Goal: Task Accomplishment & Management: Manage account settings

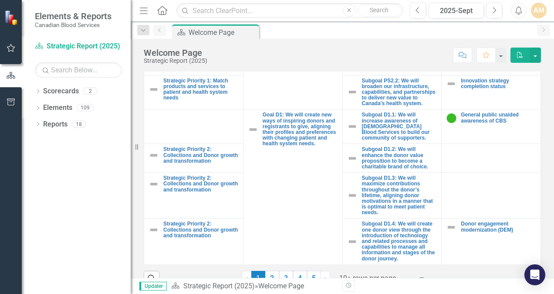
scroll to position [368, 0]
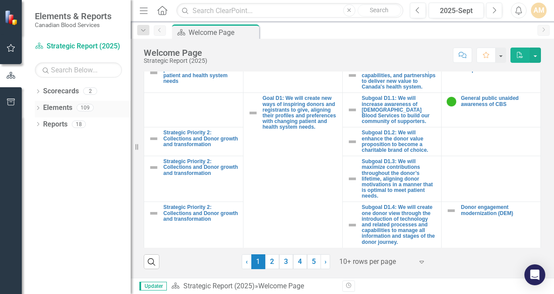
click at [69, 109] on link "Elements" at bounding box center [57, 108] width 29 height 10
click at [38, 108] on icon "Dropdown" at bounding box center [38, 108] width 6 height 5
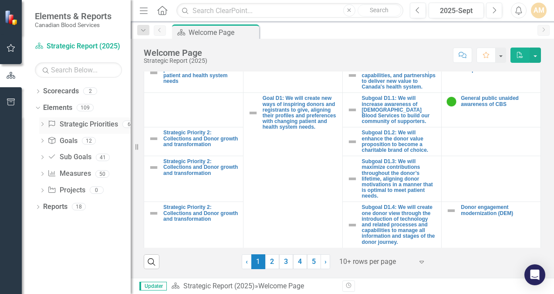
click at [126, 124] on div "6" at bounding box center [129, 123] width 14 height 7
click at [11, 49] on icon "button" at bounding box center [11, 47] width 9 height 7
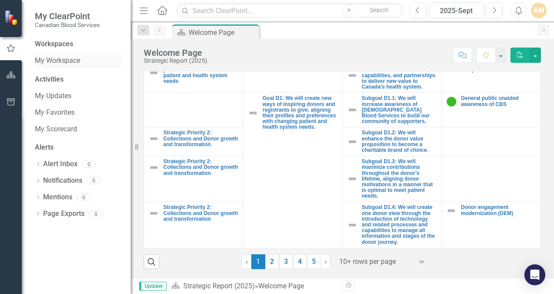
click at [44, 62] on link "My Workspace" at bounding box center [78, 61] width 87 height 10
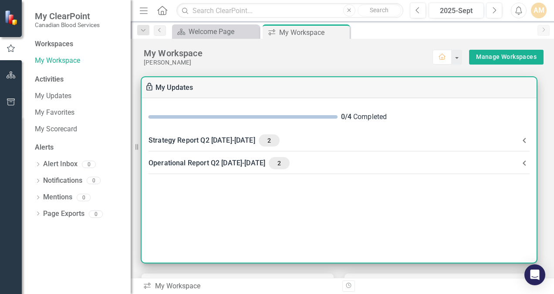
click at [200, 139] on div "Strategy Report Q2 2025-2026 2" at bounding box center [334, 140] width 371 height 12
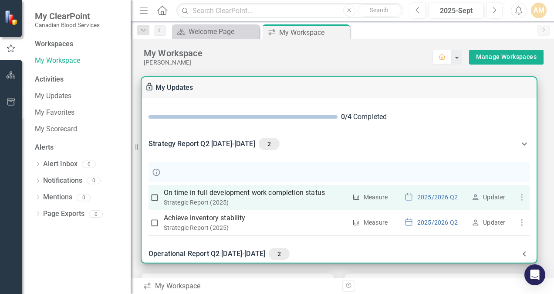
click at [203, 194] on p "On time in full development work completion status" at bounding box center [255, 192] width 183 height 10
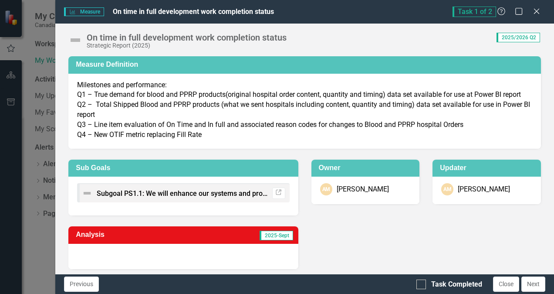
scroll to position [4, 0]
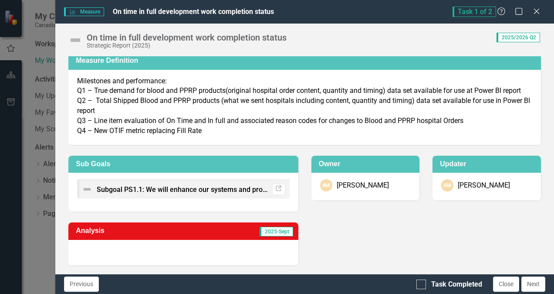
click at [219, 233] on td "2025-Sept" at bounding box center [234, 231] width 119 height 14
click at [277, 258] on div at bounding box center [183, 252] width 230 height 25
click at [269, 255] on div at bounding box center [183, 252] width 230 height 25
click at [275, 189] on icon "Link" at bounding box center [278, 188] width 7 height 5
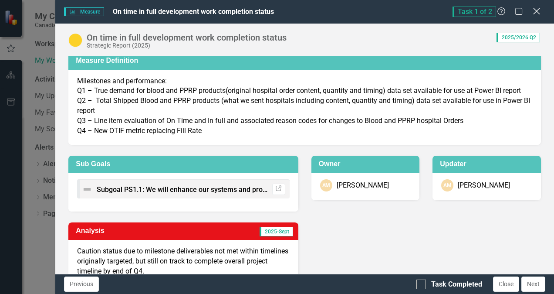
click at [536, 7] on div "Close" at bounding box center [536, 12] width 11 height 12
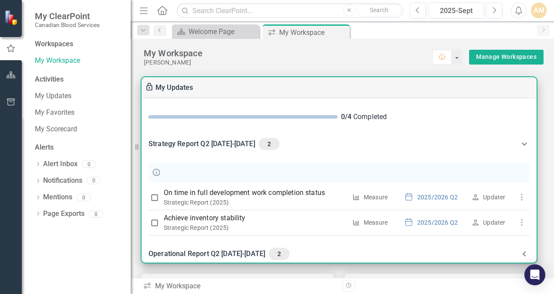
click at [45, 44] on div "Workspaces" at bounding box center [54, 44] width 38 height 10
click at [43, 96] on link "My Updates" at bounding box center [78, 96] width 87 height 10
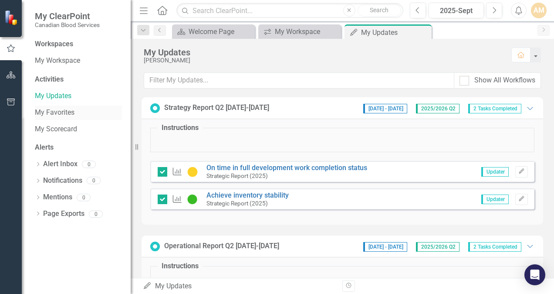
click at [41, 113] on link "My Favorites" at bounding box center [78, 113] width 87 height 10
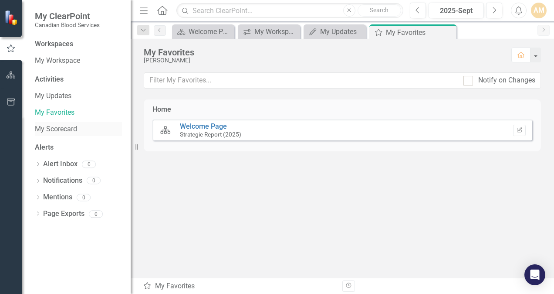
click at [47, 130] on link "My Scorecard" at bounding box center [78, 129] width 87 height 10
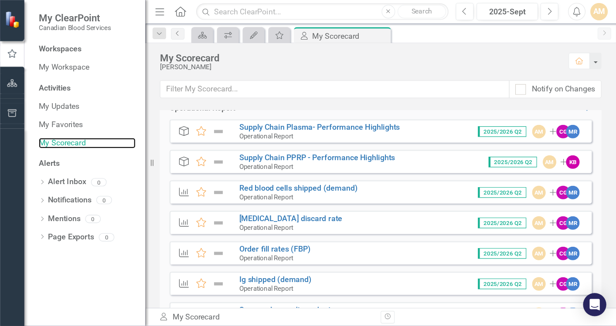
scroll to position [99, 0]
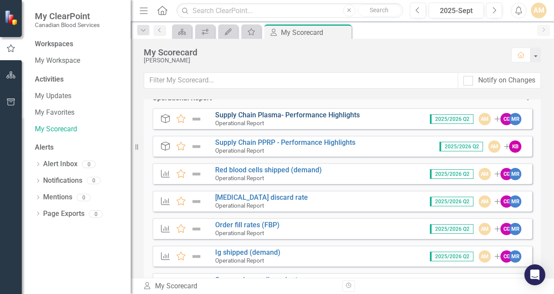
click at [293, 116] on link "Supply Chain Plasma- Performance Highlights" at bounding box center [287, 115] width 145 height 8
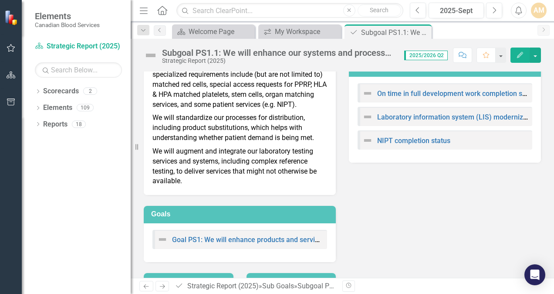
scroll to position [60, 0]
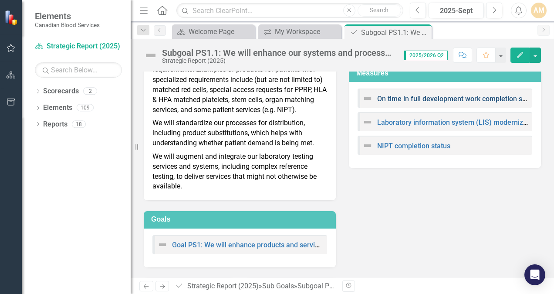
click at [414, 95] on link "On time in full development work completion status" at bounding box center [457, 99] width 161 height 8
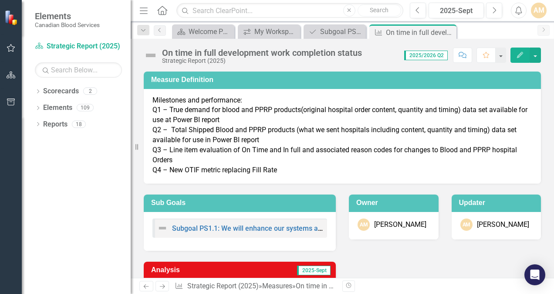
click at [517, 53] on icon "Edit" at bounding box center [521, 55] width 8 height 6
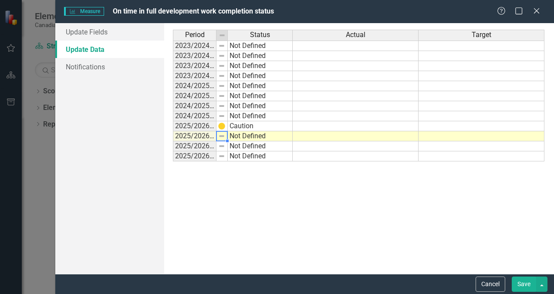
click at [222, 135] on img at bounding box center [221, 136] width 7 height 7
click at [234, 135] on td "Not Defined" at bounding box center [260, 136] width 65 height 10
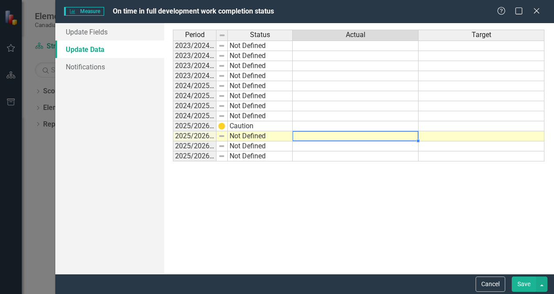
click at [307, 136] on td at bounding box center [356, 136] width 126 height 10
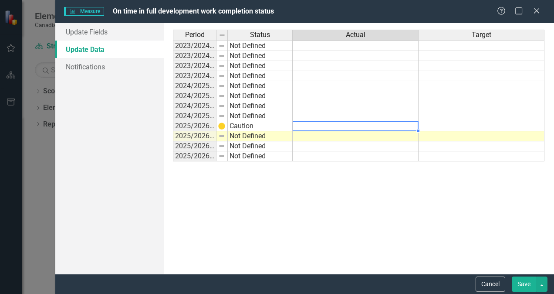
click at [317, 126] on td at bounding box center [356, 126] width 126 height 10
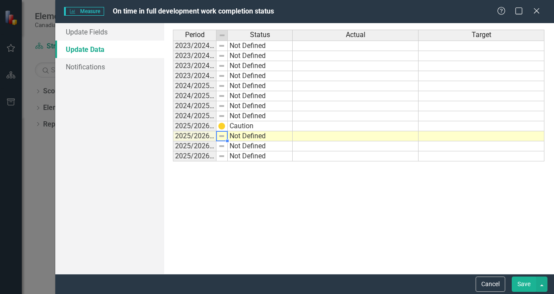
click at [222, 134] on img at bounding box center [221, 136] width 7 height 7
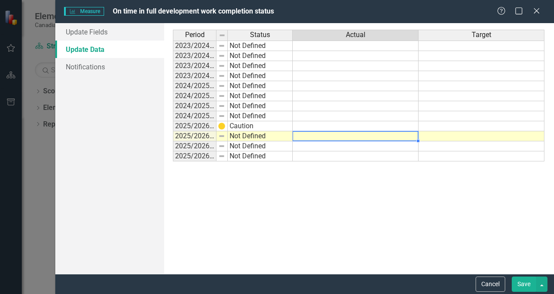
click at [313, 136] on td at bounding box center [356, 136] width 126 height 10
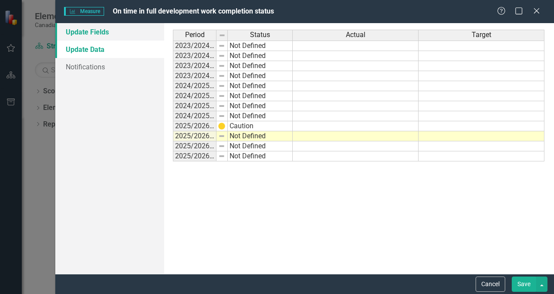
click at [98, 29] on link "Update Fields" at bounding box center [109, 31] width 109 height 17
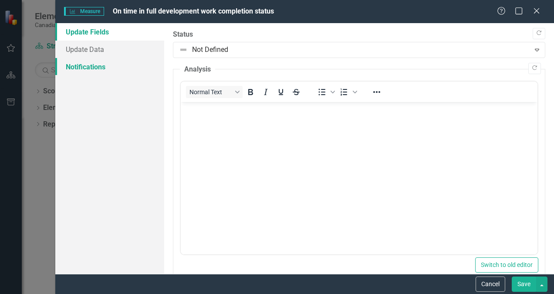
click at [93, 65] on link "Notifications" at bounding box center [109, 66] width 109 height 17
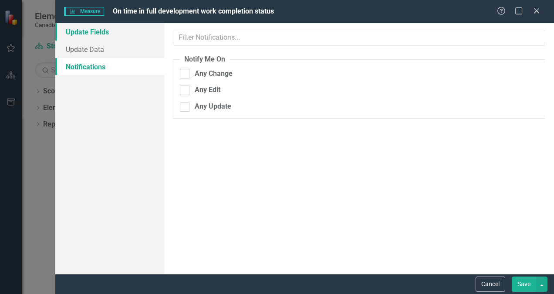
click at [97, 30] on link "Update Fields" at bounding box center [109, 31] width 109 height 17
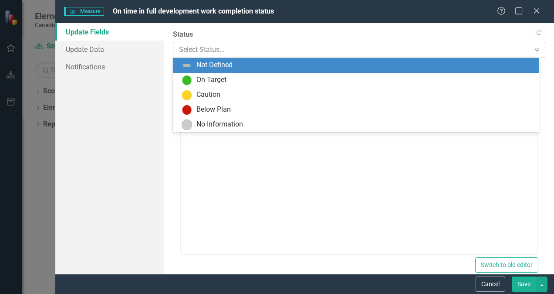
click at [533, 49] on icon "Expand" at bounding box center [537, 49] width 9 height 7
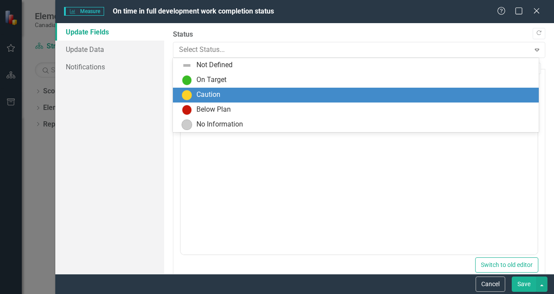
click at [419, 93] on div "Caution" at bounding box center [358, 95] width 352 height 10
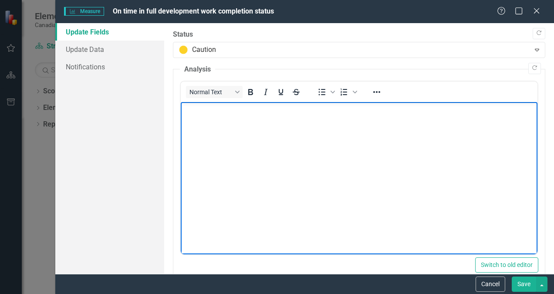
click at [347, 113] on p "Rich Text Area. Press ALT-0 for help." at bounding box center [359, 109] width 353 height 10
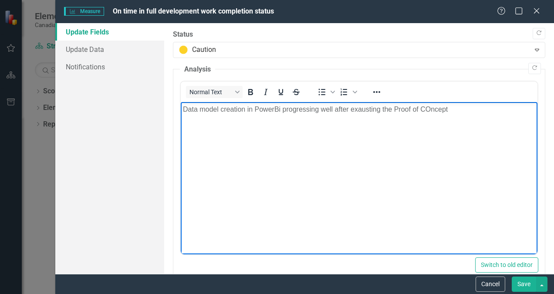
click at [431, 109] on p "Data model creation in PowerBi progressing well after exausting the Proof of CO…" at bounding box center [359, 109] width 353 height 10
click at [452, 110] on p "Data model creation in PowerBi progressing well after exausting the Proof of Co…" at bounding box center [359, 109] width 353 height 10
drag, startPoint x: 352, startPoint y: 110, endPoint x: 381, endPoint y: 112, distance: 28.8
click at [381, 112] on p "Data model creation in PowerBi progressing well after exausting the Proof of Co…" at bounding box center [359, 109] width 353 height 10
click at [456, 107] on p "Data model creation in PowerBi progressing well after exausting the Proof of Co…" at bounding box center [359, 109] width 353 height 10
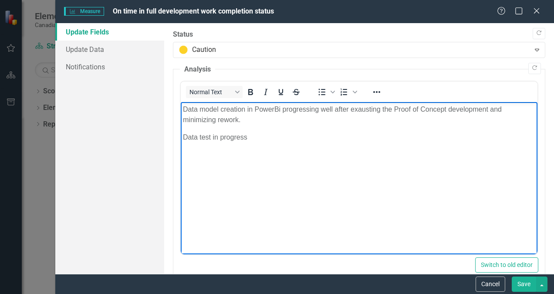
click at [182, 108] on body "Data model creation in PowerBi progressing well after exausting the Proof of Co…" at bounding box center [359, 167] width 357 height 131
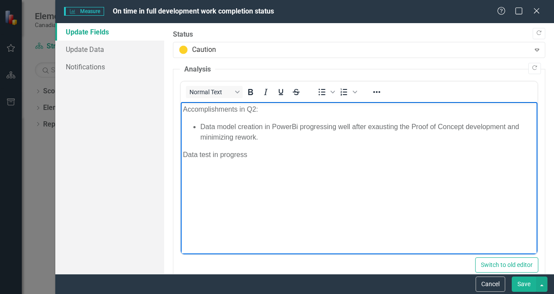
click at [183, 154] on body "Accomplishments in Q2: Data model creation in PowerBi progressing well after ex…" at bounding box center [359, 167] width 357 height 131
click at [265, 135] on li "Data model creation in PowerBi progressing well after exausting the Proof of Co…" at bounding box center [367, 132] width 335 height 21
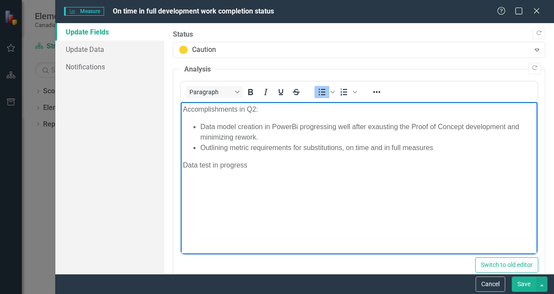
click at [228, 146] on li "Outlining metric requirements for substitutions, on time and in full measures" at bounding box center [367, 148] width 335 height 10
click at [437, 145] on li "Outlined metric requirements for substitutions, on time and in full measures" at bounding box center [367, 148] width 335 height 10
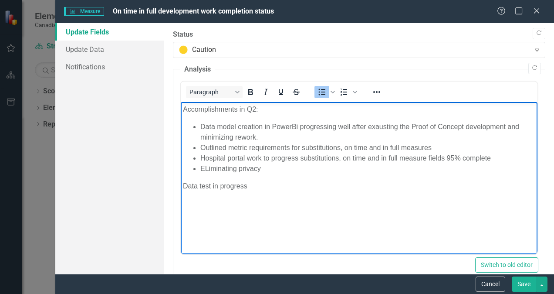
click at [205, 169] on li "ELiminating privacy" at bounding box center [367, 168] width 335 height 10
drag, startPoint x: 201, startPoint y: 169, endPoint x: 260, endPoint y: 166, distance: 58.9
click at [260, 166] on li "ELiminating privacy" at bounding box center [367, 168] width 335 height 10
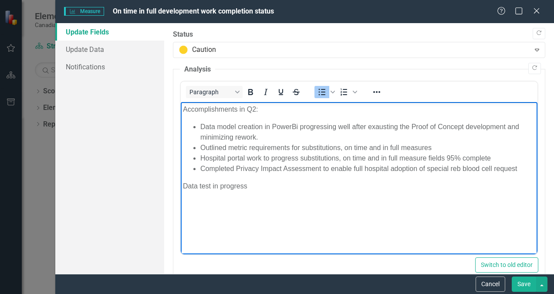
click at [457, 170] on li "Completed Privacy Impact Assessment to enable full hospital adoption of special…" at bounding box center [367, 168] width 335 height 10
click at [521, 169] on li "Completed Privacy Impact Assessment to enable full hospital adoption of special…" at bounding box center [367, 168] width 335 height 10
drag, startPoint x: 253, startPoint y: 195, endPoint x: 361, endPoint y: 292, distance: 145.1
click at [181, 190] on html "Accomplishments in Q2: Data model creation in PowerBi progressing well after ex…" at bounding box center [359, 167] width 357 height 131
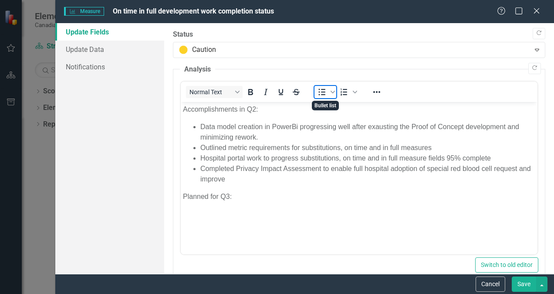
click at [326, 93] on icon "Bullet list" at bounding box center [322, 92] width 10 height 10
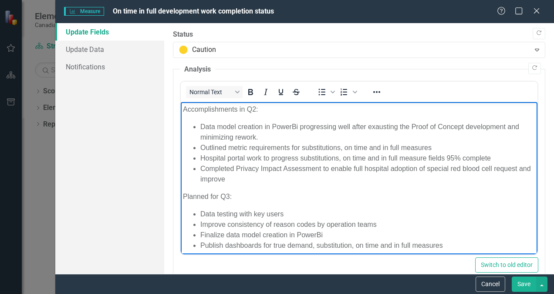
click at [183, 107] on p "Accomplishments in Q2:" at bounding box center [359, 109] width 353 height 10
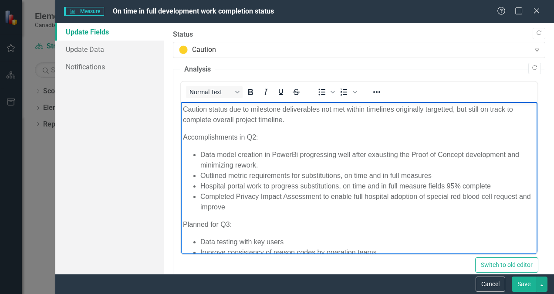
click at [436, 109] on p "Caution status due to milestone deliverables not met within timelines originall…" at bounding box center [359, 114] width 353 height 21
click at [443, 109] on p "Caution status due to milestone deliverables not met within timelines originall…" at bounding box center [359, 114] width 353 height 21
click at [292, 120] on p "Caution status due to milestone deliverables not met within timelines originall…" at bounding box center [359, 114] width 353 height 21
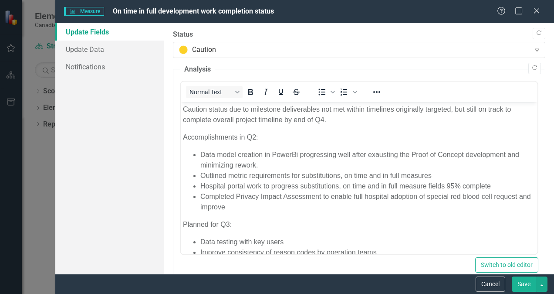
click at [524, 282] on button "Save" at bounding box center [524, 283] width 24 height 15
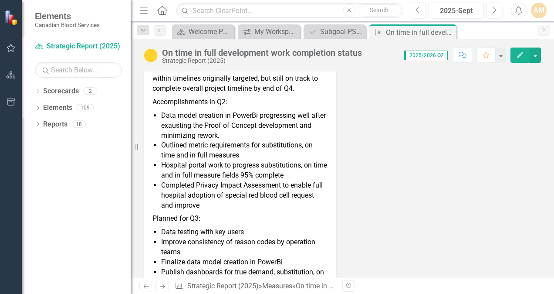
scroll to position [262, 0]
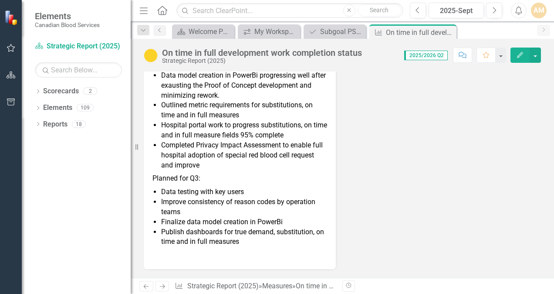
click at [326, 286] on div "On time in full development work completion status" at bounding box center [375, 286] width 158 height 8
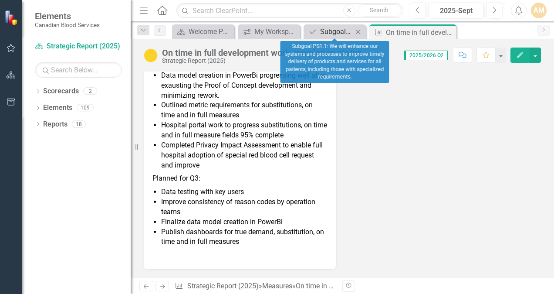
click at [339, 27] on div "Subgoal PS1.1: We will enhance our systems and processes to improve timely deli…" at bounding box center [336, 31] width 33 height 11
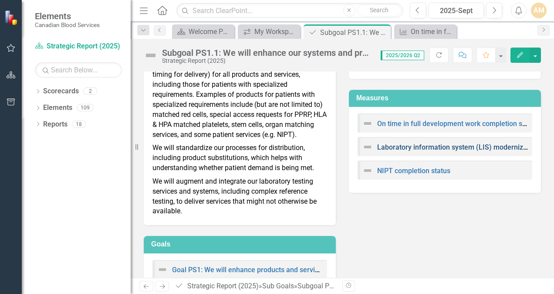
scroll to position [28, 0]
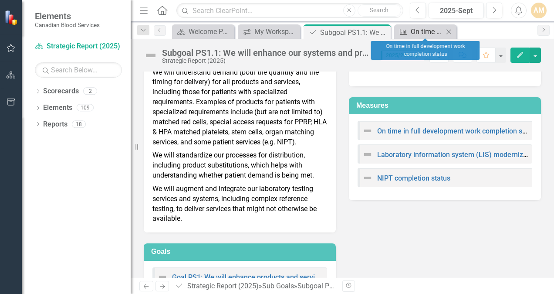
click at [418, 28] on div "On time in full development work completion status" at bounding box center [427, 31] width 33 height 11
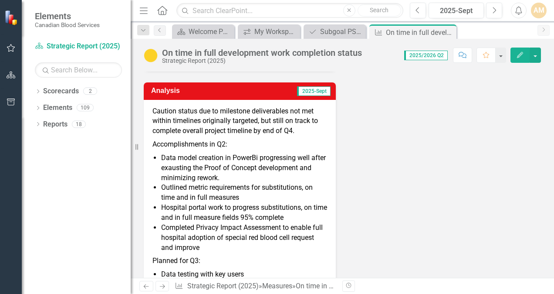
scroll to position [262, 0]
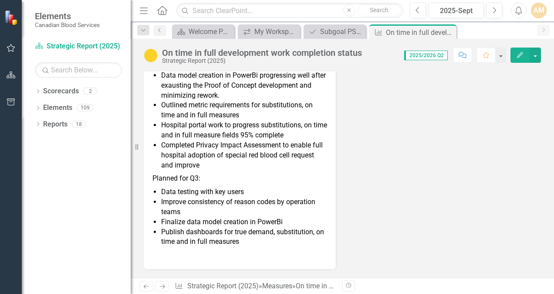
click at [463, 54] on icon "Comment" at bounding box center [463, 55] width 8 height 6
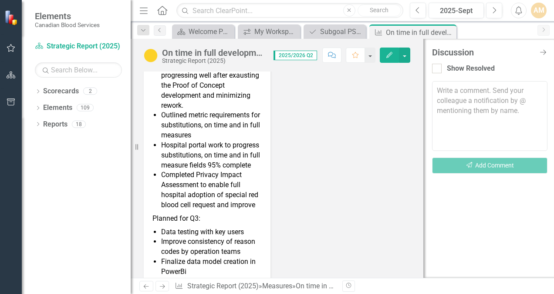
click at [459, 91] on textarea at bounding box center [490, 116] width 116 height 70
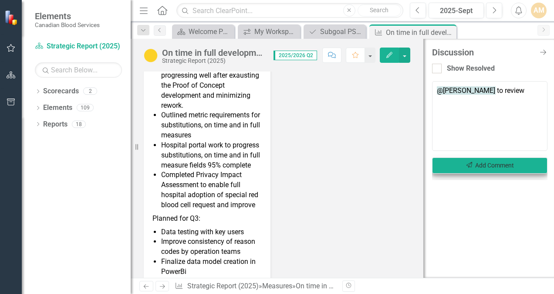
type textarea "@Tara Gutscher to review"
click at [486, 164] on button "Send Add Comment" at bounding box center [490, 165] width 116 height 16
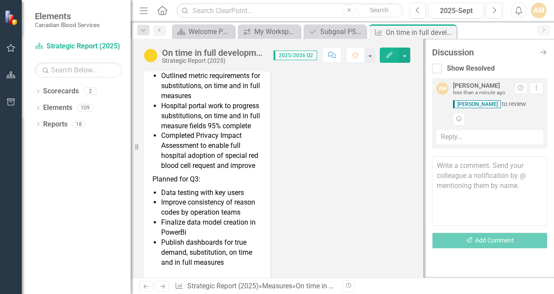
scroll to position [387, 0]
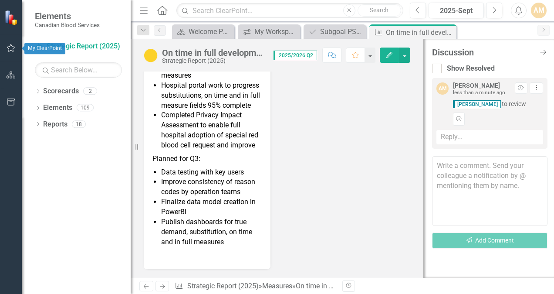
click at [10, 51] on button "button" at bounding box center [11, 48] width 20 height 18
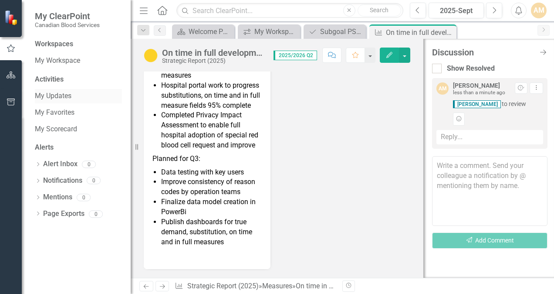
click at [53, 96] on link "My Updates" at bounding box center [78, 96] width 87 height 10
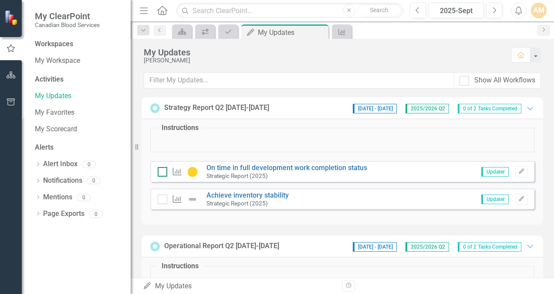
click at [162, 174] on div at bounding box center [163, 172] width 10 height 10
click at [162, 173] on input "checkbox" at bounding box center [161, 170] width 6 height 6
checkbox input "false"
click at [255, 197] on link "Achieve inventory stability" at bounding box center [248, 195] width 82 height 8
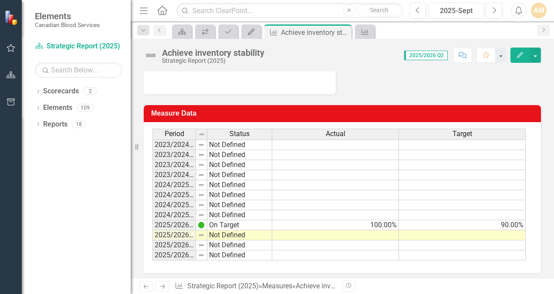
scroll to position [141, 0]
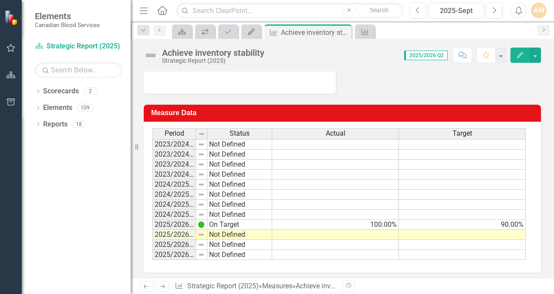
click at [519, 53] on icon "Edit" at bounding box center [521, 55] width 8 height 6
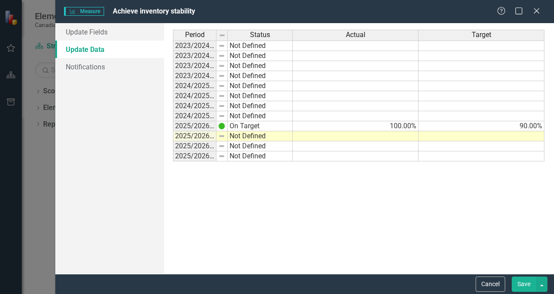
scroll to position [0, 0]
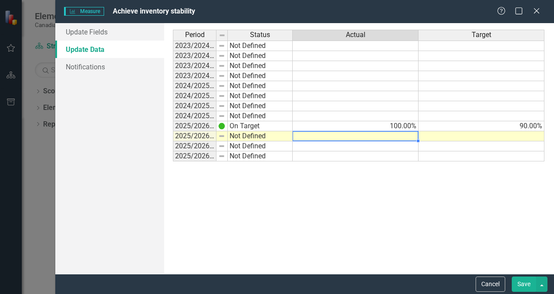
click at [400, 137] on td at bounding box center [356, 136] width 126 height 10
click at [443, 134] on td at bounding box center [482, 136] width 126 height 10
type textarea "1"
click at [452, 134] on td at bounding box center [482, 136] width 126 height 10
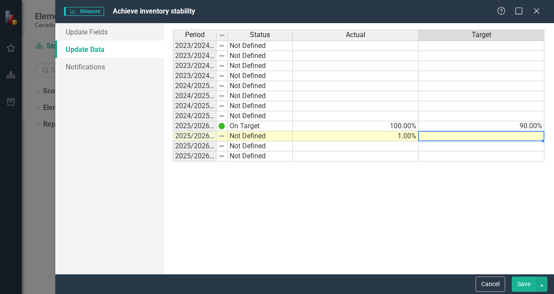
click at [405, 134] on td "1.00%" at bounding box center [356, 136] width 126 height 10
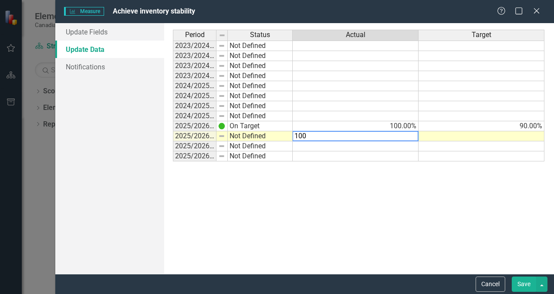
type textarea "100"
click at [446, 136] on td at bounding box center [482, 136] width 126 height 10
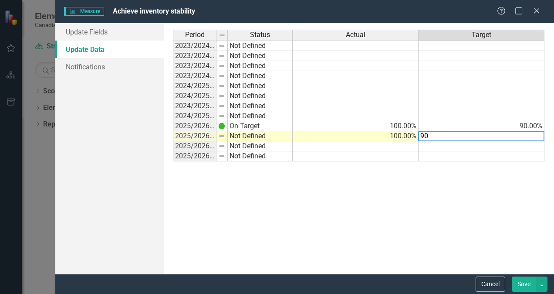
type textarea "90"
click at [493, 177] on div "Period Status Actual Target 2023/2024 Q1 Not Defined 2023/2024 Q2 Not Defined 2…" at bounding box center [359, 149] width 372 height 238
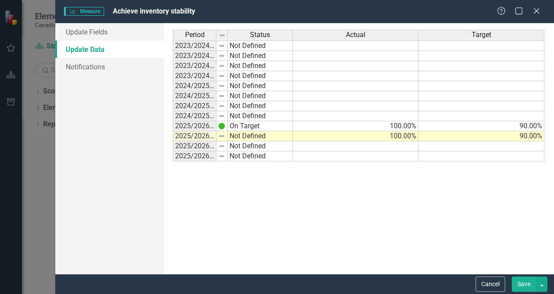
click at [524, 282] on button "Save" at bounding box center [524, 283] width 24 height 15
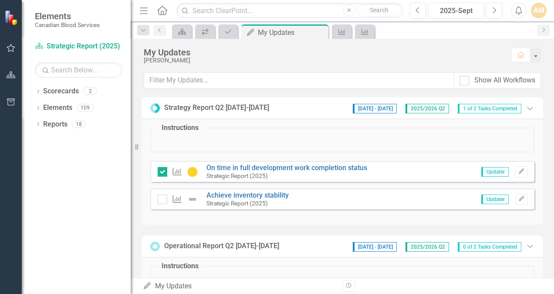
checkbox input "true"
click at [237, 196] on link "Achieve inventory stability" at bounding box center [248, 195] width 82 height 8
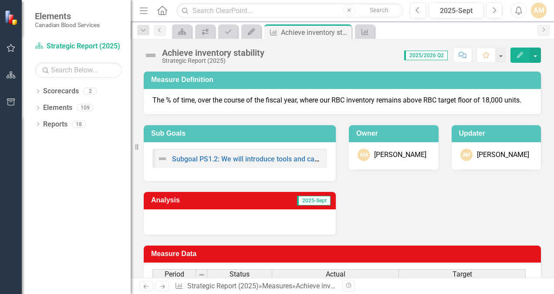
click at [297, 216] on div at bounding box center [240, 221] width 192 height 25
click at [520, 57] on icon "Edit" at bounding box center [521, 55] width 8 height 6
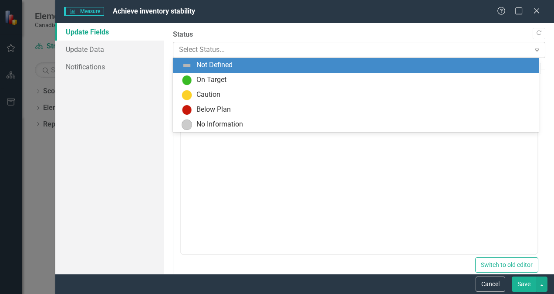
click at [533, 47] on icon "Expand" at bounding box center [537, 49] width 9 height 7
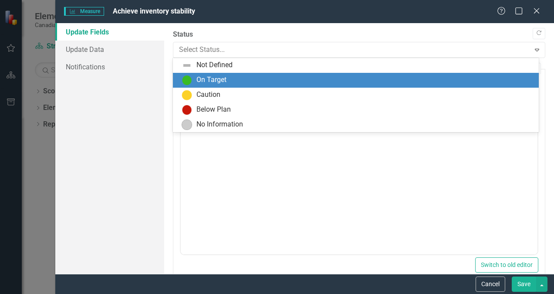
click at [493, 81] on div "On Target" at bounding box center [358, 80] width 352 height 10
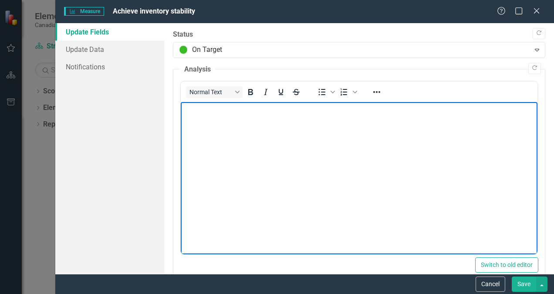
click at [364, 129] on body "Rich Text Area. Press ALT-0 for help." at bounding box center [359, 167] width 357 height 131
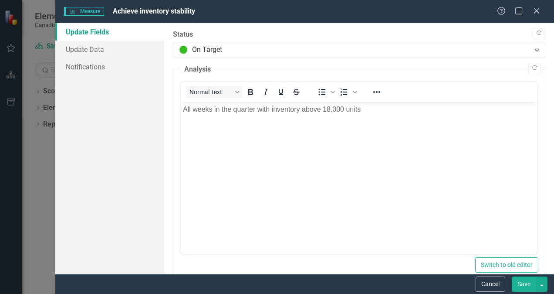
click at [522, 282] on button "Save" at bounding box center [524, 283] width 24 height 15
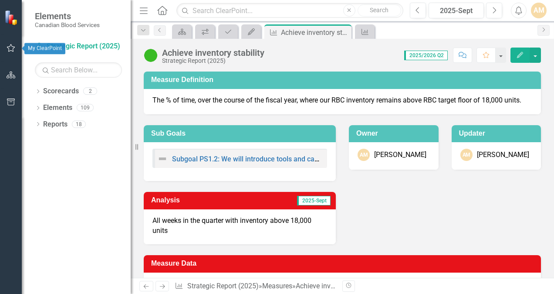
click at [9, 50] on icon "button" at bounding box center [11, 48] width 8 height 8
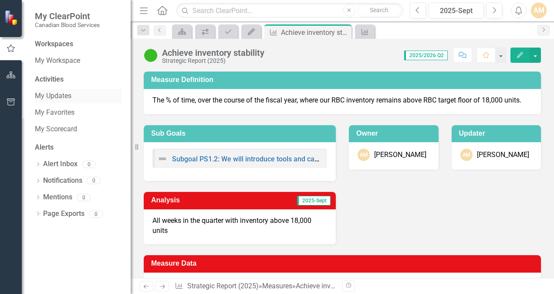
click at [48, 95] on link "My Updates" at bounding box center [78, 96] width 87 height 10
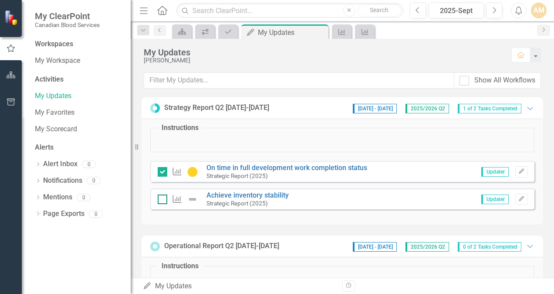
click at [161, 199] on input "checkbox" at bounding box center [161, 197] width 6 height 6
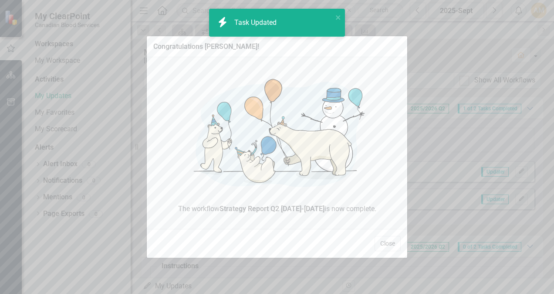
checkbox input "true"
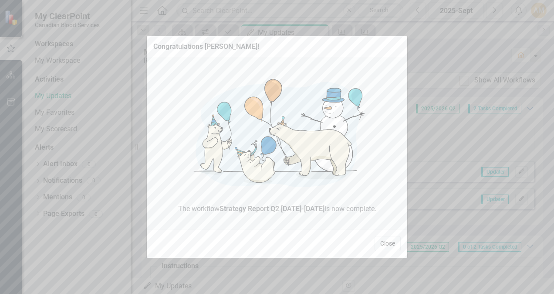
click at [384, 243] on button "Close" at bounding box center [388, 243] width 26 height 15
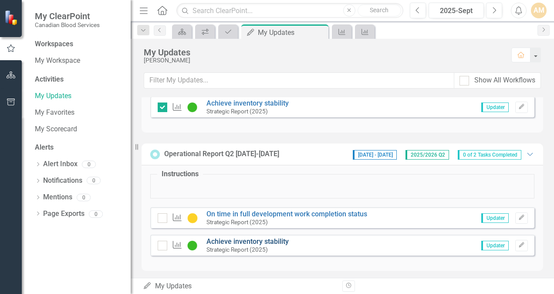
scroll to position [92, 0]
click at [275, 215] on link "On time in full development work completion status" at bounding box center [287, 213] width 161 height 8
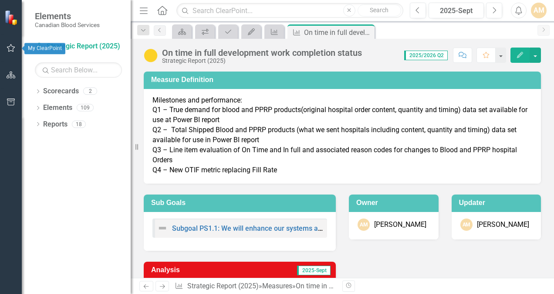
click at [5, 50] on button "button" at bounding box center [11, 48] width 20 height 18
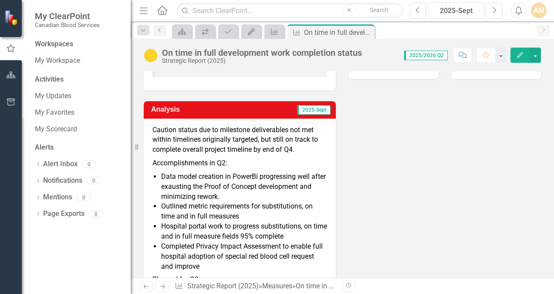
scroll to position [139, 0]
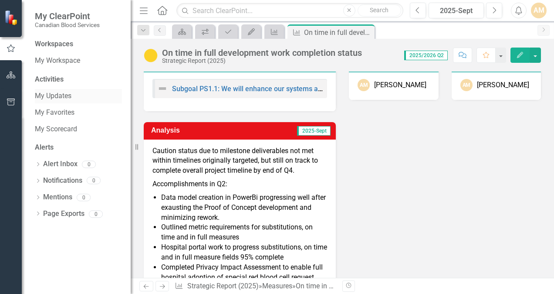
click at [51, 94] on link "My Updates" at bounding box center [78, 96] width 87 height 10
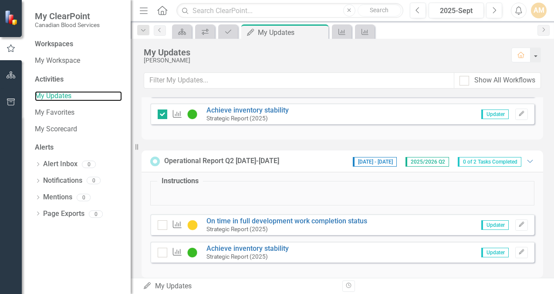
scroll to position [85, 0]
click at [160, 222] on input "checkbox" at bounding box center [161, 223] width 6 height 6
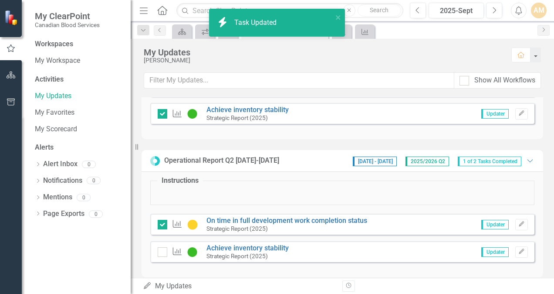
checkbox input "true"
click at [162, 252] on input "checkbox" at bounding box center [161, 250] width 6 height 6
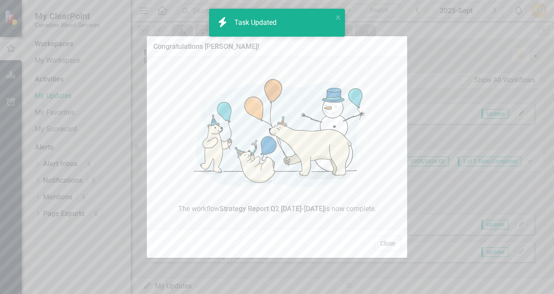
checkbox input "true"
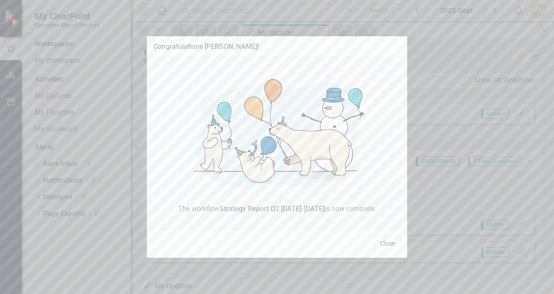
click at [396, 243] on button "Close" at bounding box center [388, 243] width 26 height 15
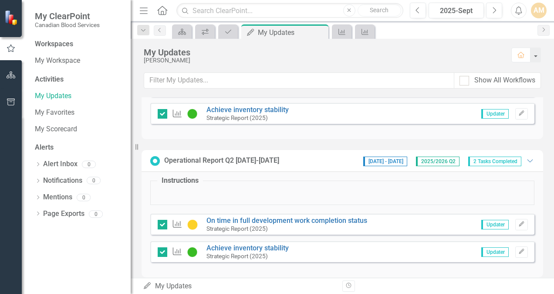
scroll to position [95, 0]
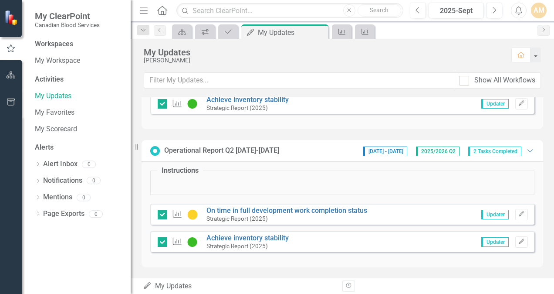
click at [177, 284] on div "My Updates My Updates" at bounding box center [239, 286] width 193 height 10
click at [146, 283] on icon "My Updates" at bounding box center [147, 285] width 9 height 7
click at [38, 78] on div "Activities" at bounding box center [78, 80] width 87 height 10
click at [57, 60] on link "My Workspace" at bounding box center [78, 61] width 87 height 10
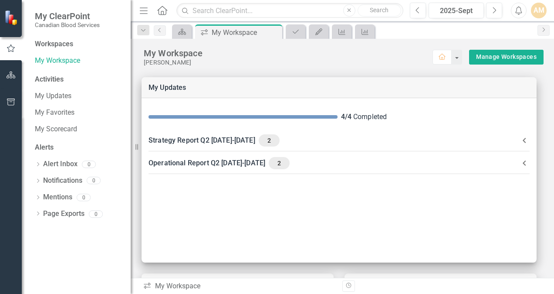
click at [54, 45] on div "Workspaces" at bounding box center [54, 44] width 38 height 10
click at [12, 74] on icon "button" at bounding box center [11, 74] width 9 height 7
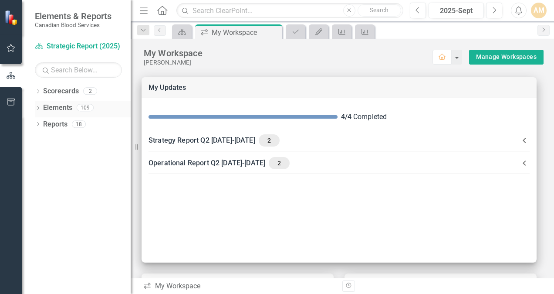
click at [54, 110] on link "Elements" at bounding box center [57, 108] width 29 height 10
click at [39, 108] on icon "Dropdown" at bounding box center [38, 108] width 6 height 5
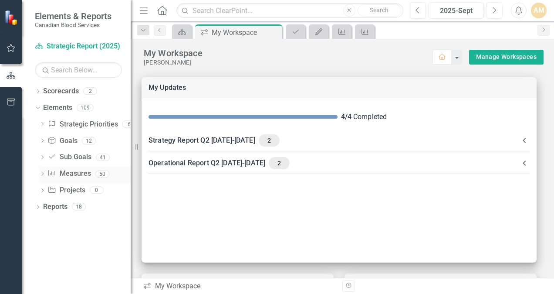
click at [41, 174] on icon "Dropdown" at bounding box center [42, 174] width 6 height 5
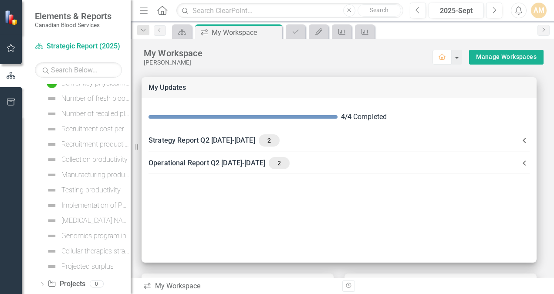
scroll to position [685, 0]
click at [37, 282] on div "Dropdown" at bounding box center [38, 285] width 6 height 7
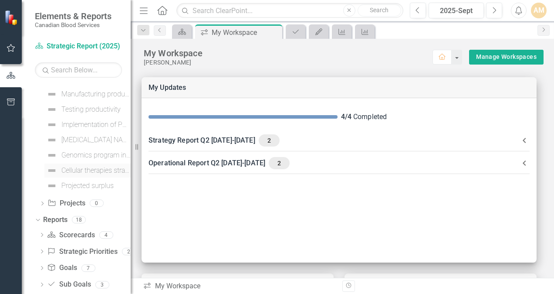
scroll to position [796, 0]
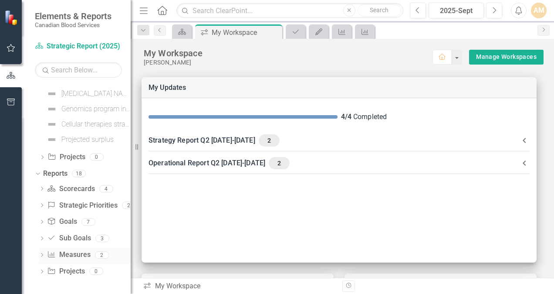
click at [41, 255] on icon "Dropdown" at bounding box center [42, 255] width 6 height 5
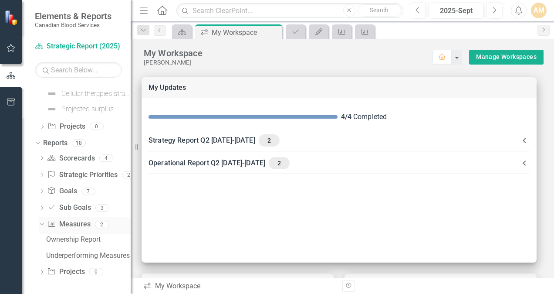
scroll to position [827, 0]
click at [52, 239] on div "Ownership Report" at bounding box center [88, 239] width 85 height 8
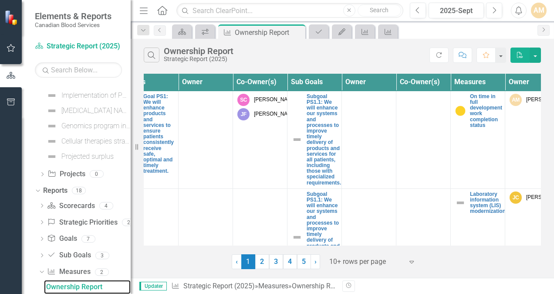
scroll to position [0, 6]
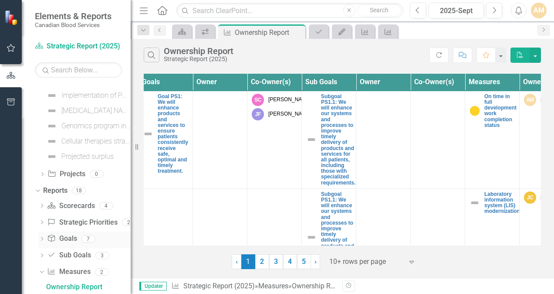
click at [40, 240] on icon "Dropdown" at bounding box center [42, 239] width 6 height 5
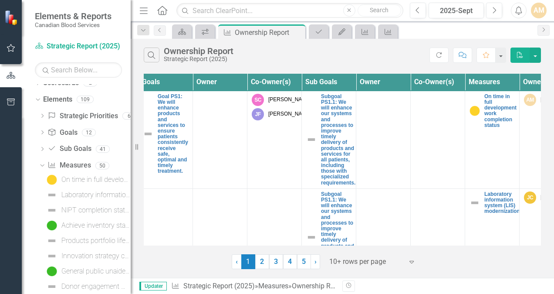
scroll to position [0, 0]
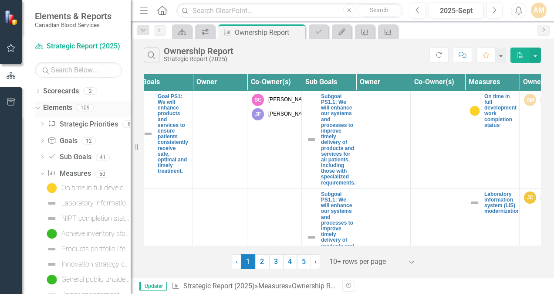
click at [37, 105] on icon "Dropdown" at bounding box center [36, 107] width 5 height 6
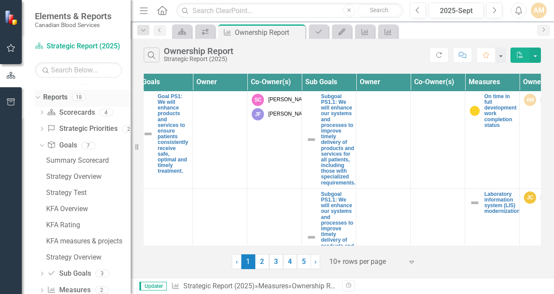
scroll to position [62, 0]
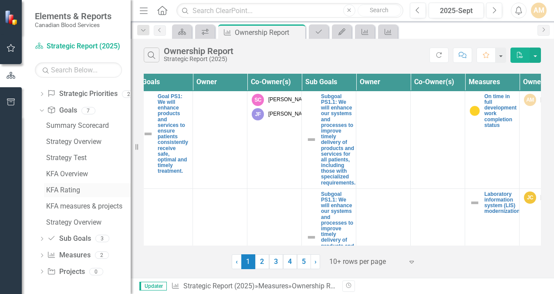
click at [70, 187] on div "KFA Rating" at bounding box center [88, 190] width 85 height 8
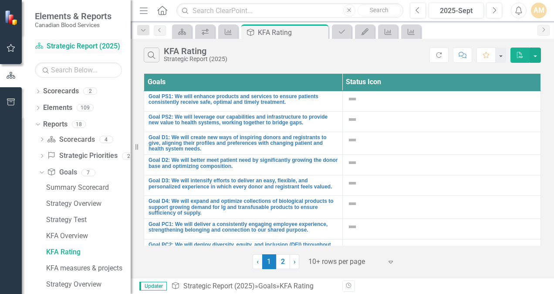
click at [55, 45] on link "Scorecard Strategic Report (2025)" at bounding box center [78, 46] width 87 height 10
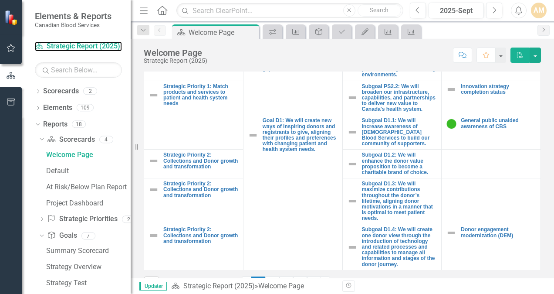
scroll to position [368, 0]
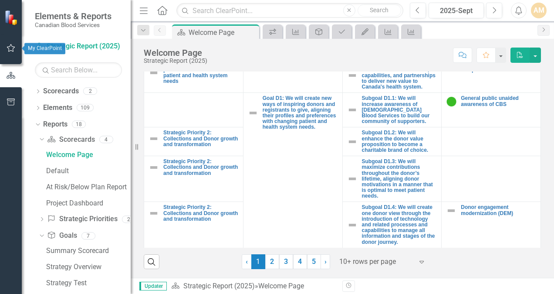
click at [11, 50] on icon "button" at bounding box center [11, 47] width 9 height 7
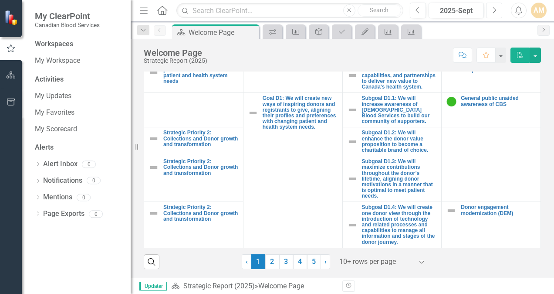
click at [493, 12] on icon "Next" at bounding box center [494, 11] width 5 height 8
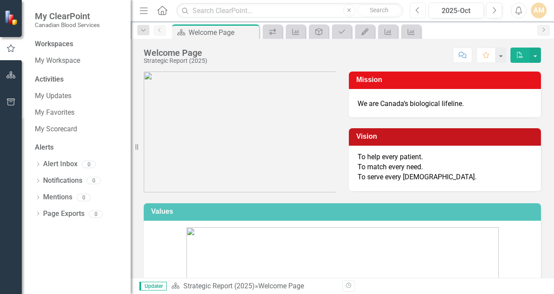
click at [421, 9] on button "Previous" at bounding box center [418, 11] width 16 height 16
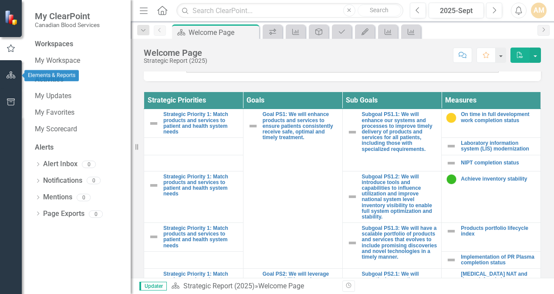
click at [12, 76] on icon "button" at bounding box center [11, 74] width 9 height 7
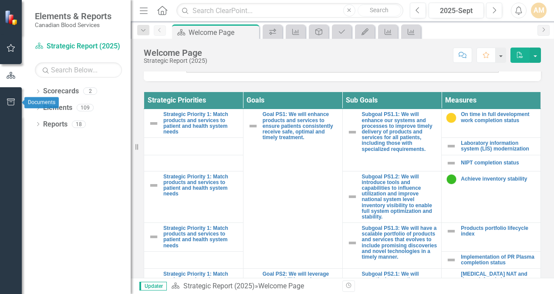
click at [9, 99] on icon "button" at bounding box center [11, 102] width 8 height 7
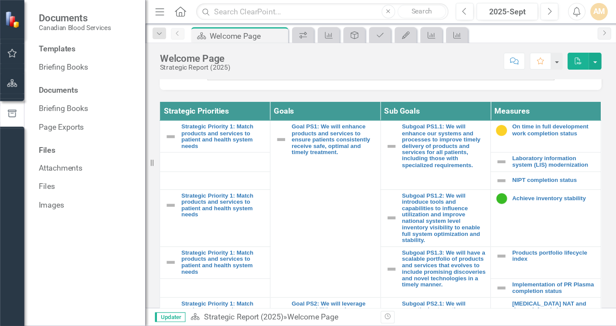
scroll to position [303, 0]
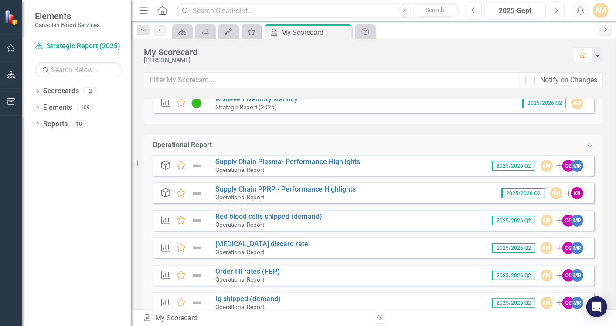
scroll to position [53, 0]
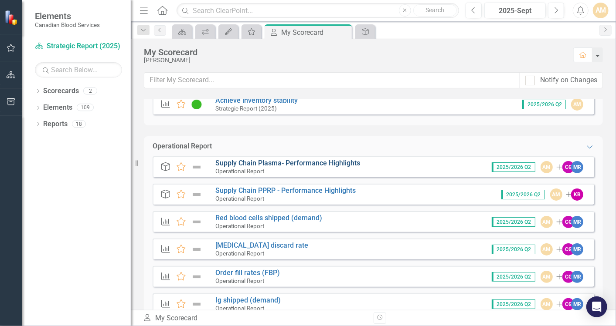
click at [345, 163] on link "Supply Chain Plasma- Performance Highlights" at bounding box center [287, 163] width 145 height 8
click at [335, 163] on link "Supply Chain Plasma- Performance Highlights" at bounding box center [287, 163] width 145 height 8
click at [308, 220] on link "Red blood cells shipped (demand)" at bounding box center [268, 218] width 107 height 8
click at [297, 192] on link "Supply Chain PPRP - Performance Highlights" at bounding box center [285, 191] width 140 height 8
click at [294, 187] on link "Supply Chain PPRP - Performance Highlights" at bounding box center [285, 191] width 140 height 8
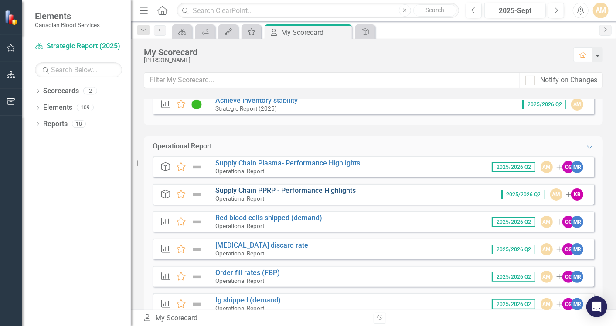
click at [292, 193] on link "Supply Chain PPRP - Performance Highlights" at bounding box center [285, 191] width 140 height 8
click at [262, 216] on link "Red blood cells shipped (demand)" at bounding box center [268, 218] width 107 height 8
click at [241, 250] on small "Operational Report" at bounding box center [239, 253] width 49 height 7
click at [245, 243] on link "Whole blood discard rate" at bounding box center [261, 245] width 93 height 8
click at [257, 272] on link "Order fill rates (FBP)" at bounding box center [247, 273] width 65 height 8
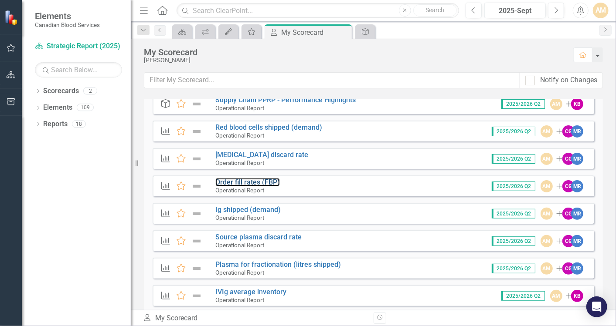
scroll to position [144, 0]
click at [257, 210] on link "Ig shipped (demand)" at bounding box center [247, 209] width 65 height 8
click at [274, 236] on link "Source plasma discard rate" at bounding box center [258, 237] width 86 height 8
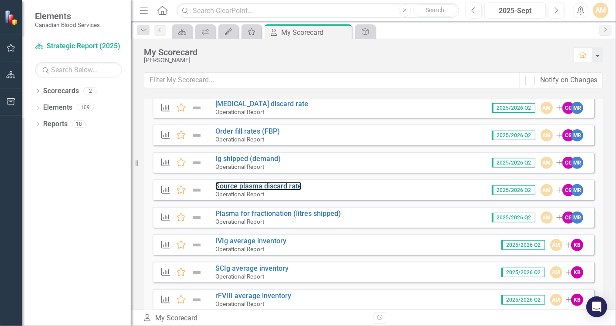
scroll to position [197, 0]
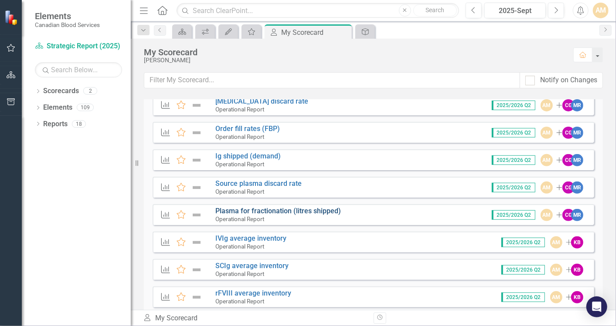
click at [257, 209] on link "Plasma for fractionation (litres shipped)" at bounding box center [278, 211] width 126 height 8
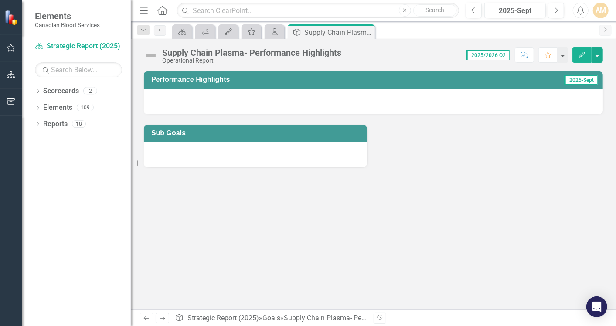
click at [581, 55] on icon "Edit" at bounding box center [582, 55] width 8 height 6
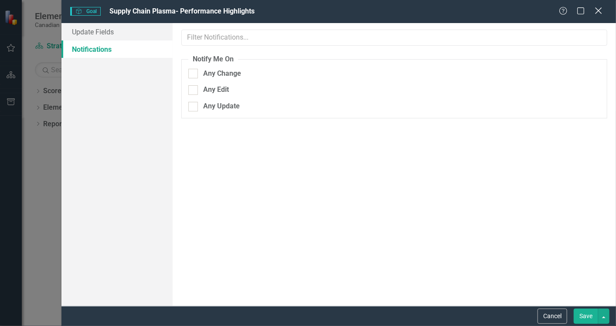
click at [598, 9] on icon "Close" at bounding box center [598, 11] width 11 height 8
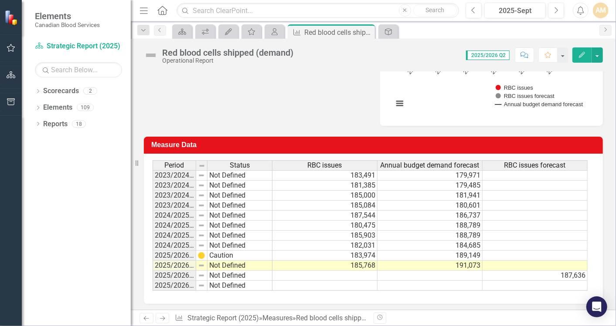
scroll to position [220, 0]
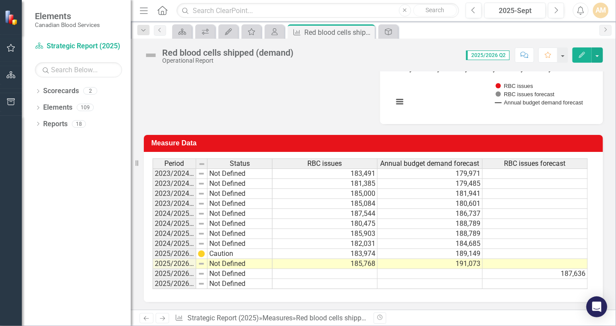
click at [433, 254] on td "189,149" at bounding box center [429, 254] width 105 height 10
click at [244, 253] on td "Caution" at bounding box center [239, 254] width 65 height 10
click at [197, 253] on td at bounding box center [201, 254] width 11 height 10
click at [217, 260] on td "Not Defined" at bounding box center [239, 264] width 65 height 10
click at [583, 52] on icon "Edit" at bounding box center [582, 55] width 8 height 6
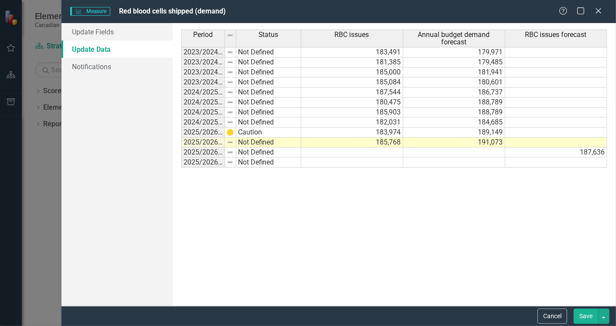
scroll to position [0, 0]
click at [257, 140] on td "Not Defined" at bounding box center [268, 143] width 65 height 10
click at [231, 139] on img at bounding box center [230, 142] width 7 height 7
click at [560, 316] on button "Cancel" at bounding box center [552, 316] width 30 height 15
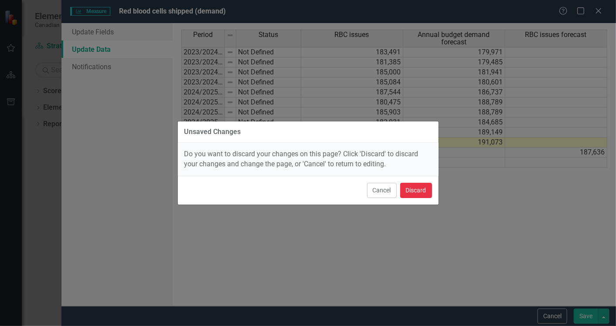
click at [420, 190] on button "Discard" at bounding box center [416, 190] width 32 height 15
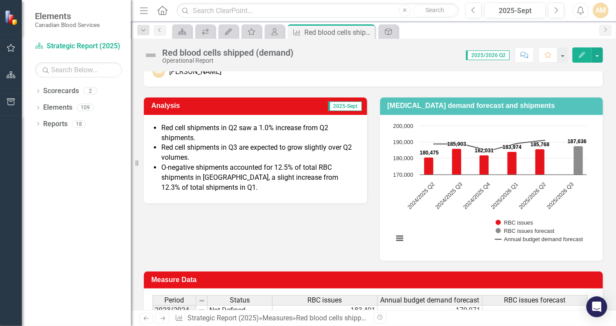
scroll to position [82, 0]
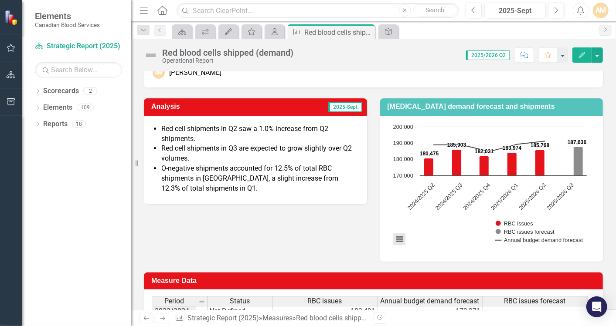
click at [399, 238] on button "View chart menu, Chart" at bounding box center [399, 239] width 12 height 12
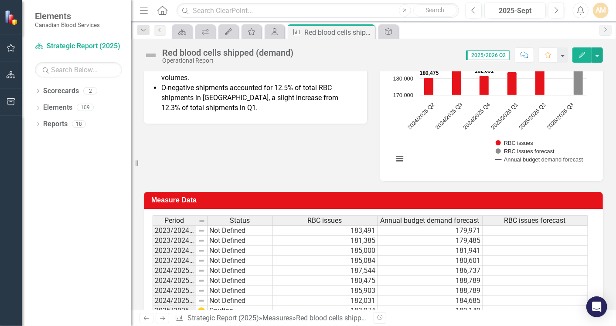
scroll to position [155, 0]
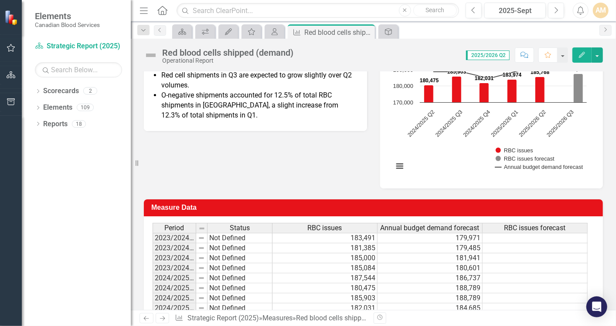
click at [584, 53] on icon "Edit" at bounding box center [582, 55] width 8 height 6
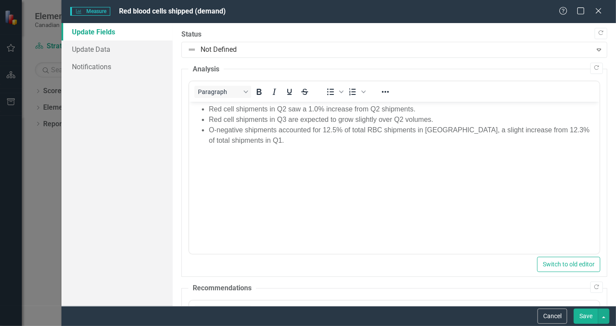
scroll to position [0, 0]
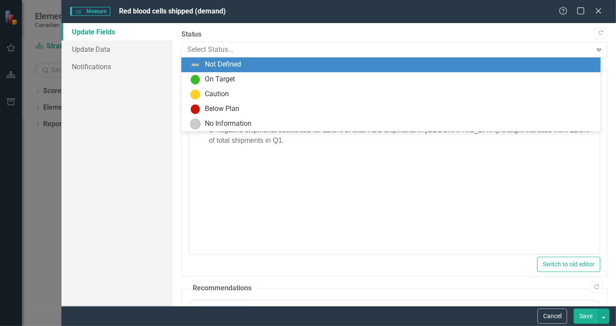
click at [591, 53] on div "Expand" at bounding box center [599, 50] width 16 height 14
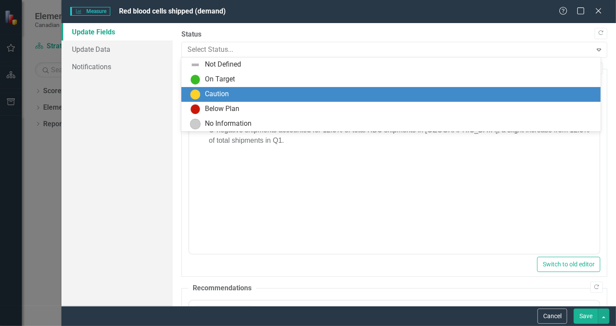
click at [237, 90] on div "Caution" at bounding box center [393, 94] width 406 height 10
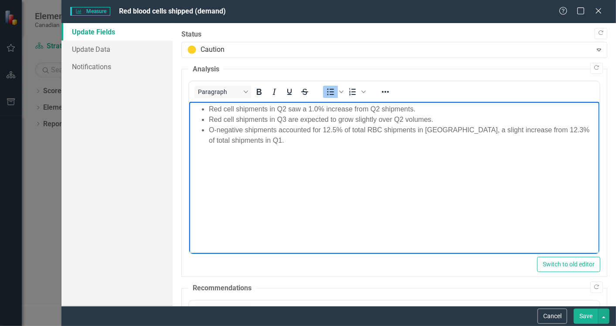
click at [233, 139] on li "O-negative shipments accounted for 12.5% of total RBC shipments in [GEOGRAPHIC_…" at bounding box center [402, 135] width 388 height 21
click at [218, 149] on li "Rich Text Area. Press ALT-0 for help." at bounding box center [402, 151] width 388 height 10
click at [500, 162] on body "Red cell shipments in Q2 saw a 1.0% increase from Q2 shipments. Red cell shipme…" at bounding box center [394, 167] width 410 height 131
click at [361, 175] on body "Red cell shipments in Q2 saw a 1.0% increase from Q2 shipments. Red cell shipme…" at bounding box center [394, 167] width 410 height 131
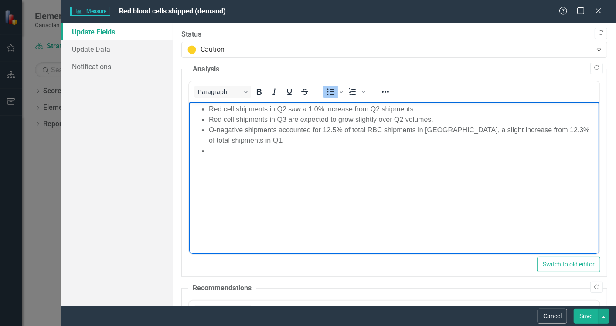
click at [315, 148] on li "Rich Text Area. Press ALT-0 for help." at bounding box center [402, 151] width 388 height 10
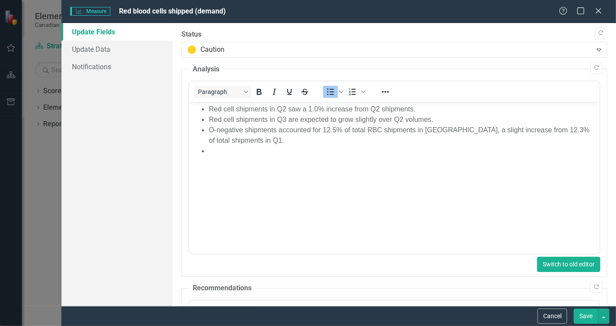
click at [540, 263] on button "Switch to old editor" at bounding box center [568, 264] width 63 height 15
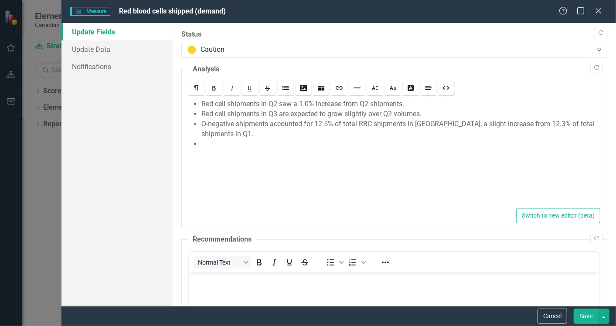
click at [245, 145] on li at bounding box center [398, 144] width 394 height 10
click at [95, 64] on link "Notifications" at bounding box center [116, 66] width 111 height 17
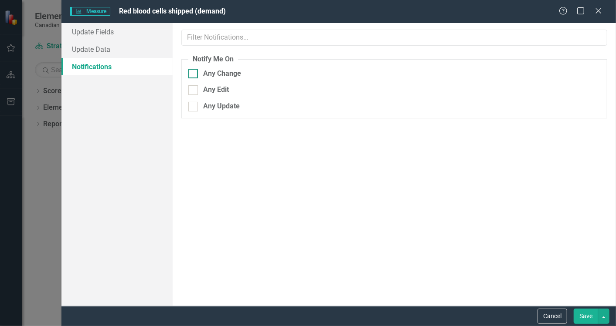
click at [191, 75] on div at bounding box center [193, 74] width 10 height 10
click at [191, 75] on input "Any Change" at bounding box center [191, 72] width 6 height 6
checkbox input "true"
click at [194, 105] on div at bounding box center [193, 107] width 10 height 10
click at [194, 105] on input "Any Update" at bounding box center [191, 105] width 6 height 6
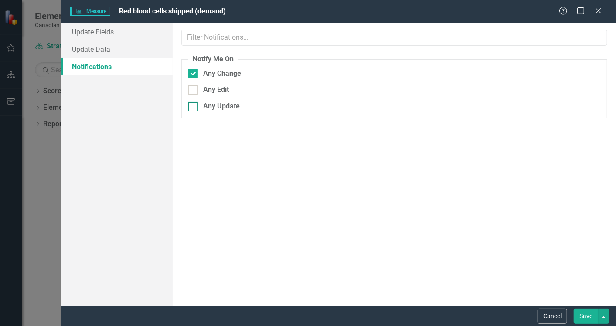
checkbox input "true"
click at [115, 37] on link "Update Fields" at bounding box center [116, 31] width 111 height 17
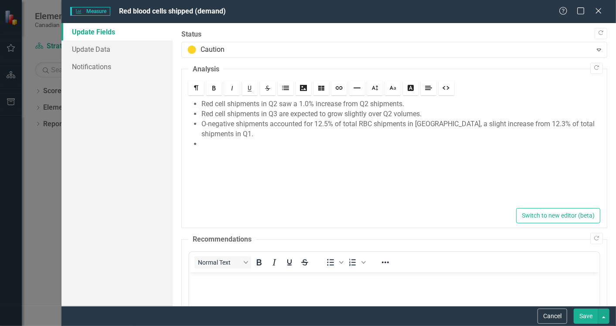
click at [223, 147] on li at bounding box center [398, 144] width 394 height 10
click at [524, 144] on li at bounding box center [398, 144] width 394 height 10
click at [448, 165] on div "Red cell shipments in Q2 saw a 1.0% increase from Q2 shipments. Red cell shipme…" at bounding box center [394, 151] width 412 height 109
click at [445, 152] on div "Red cell shipments in Q2 saw a 1.0% increase from Q2 shipments. Red cell shipme…" at bounding box center [394, 151] width 412 height 109
click at [447, 157] on div "Red cell shipments in Q2 saw a 1.0% increase from Q2 shipments. Red cell shipme…" at bounding box center [394, 151] width 412 height 109
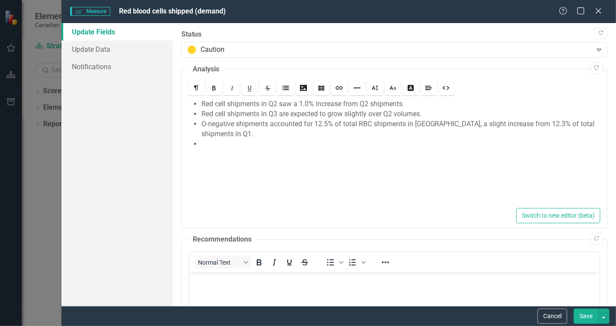
click at [587, 316] on button "Save" at bounding box center [586, 316] width 24 height 15
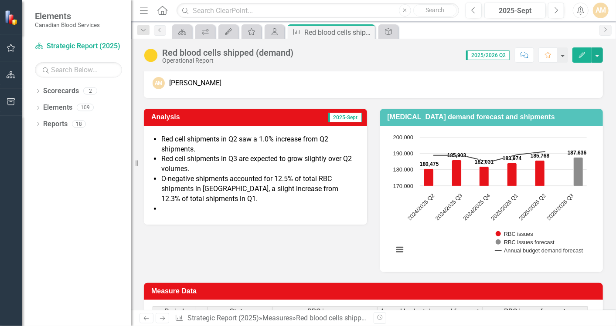
scroll to position [65, 0]
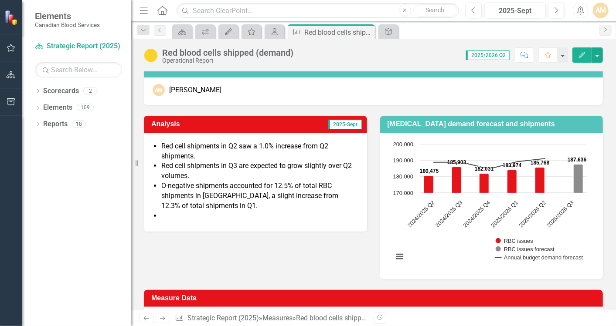
click at [491, 57] on span "2025/2026 Q2" at bounding box center [488, 56] width 44 height 10
click at [490, 51] on span "2025/2026 Q2" at bounding box center [488, 56] width 44 height 10
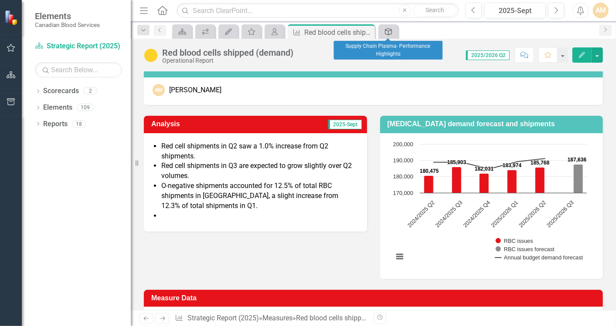
click at [388, 31] on icon at bounding box center [388, 31] width 7 height 7
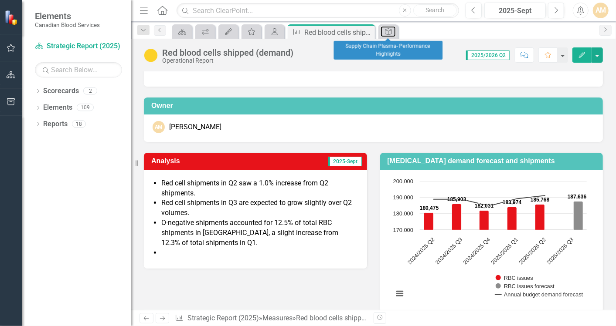
scroll to position [0, 0]
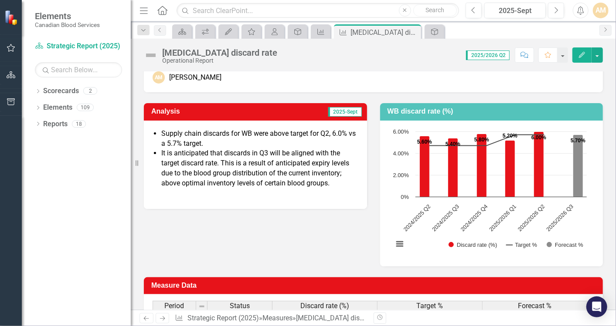
scroll to position [77, 0]
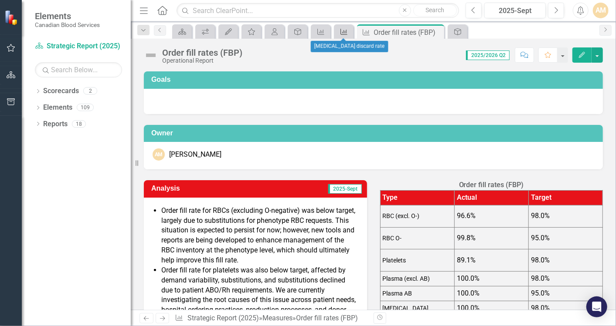
click at [344, 28] on icon "Measure" at bounding box center [344, 31] width 9 height 7
click at [344, 30] on icon "Measure" at bounding box center [344, 31] width 9 height 7
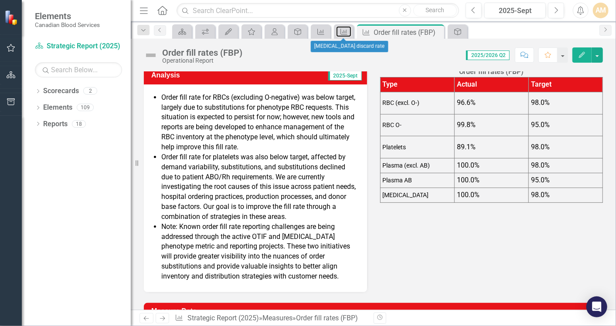
scroll to position [114, 0]
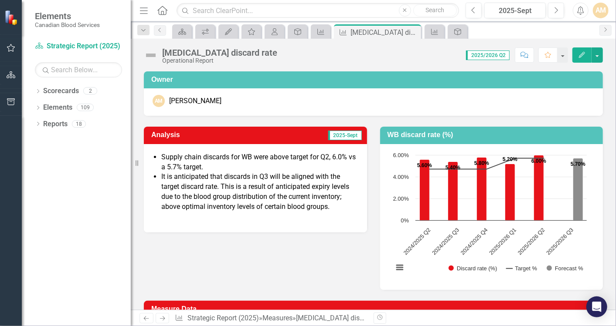
scroll to position [54, 0]
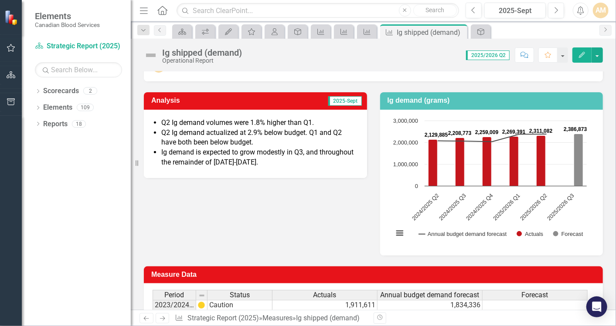
scroll to position [41, 0]
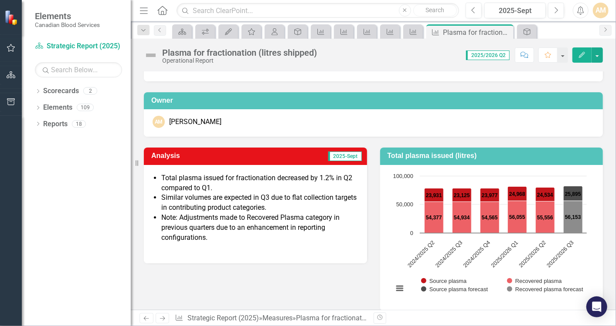
scroll to position [32, 0]
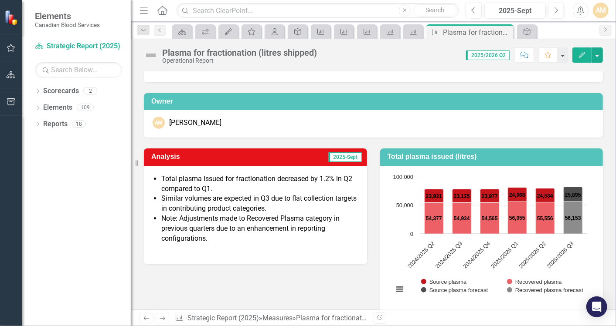
click at [528, 53] on icon "Comment" at bounding box center [524, 55] width 8 height 6
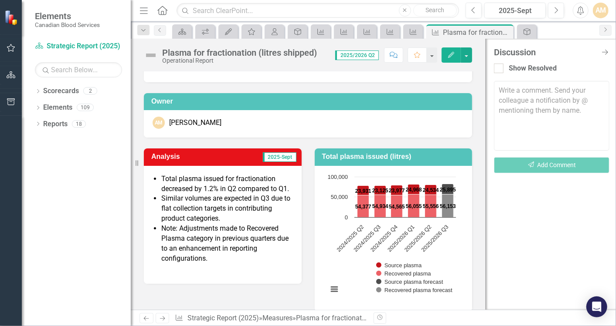
click at [516, 93] on textarea at bounding box center [552, 116] width 116 height 70
click at [563, 135] on textarea at bounding box center [552, 116] width 116 height 70
click at [560, 129] on textarea at bounding box center [552, 116] width 116 height 70
